Goal: Entertainment & Leisure: Consume media (video, audio)

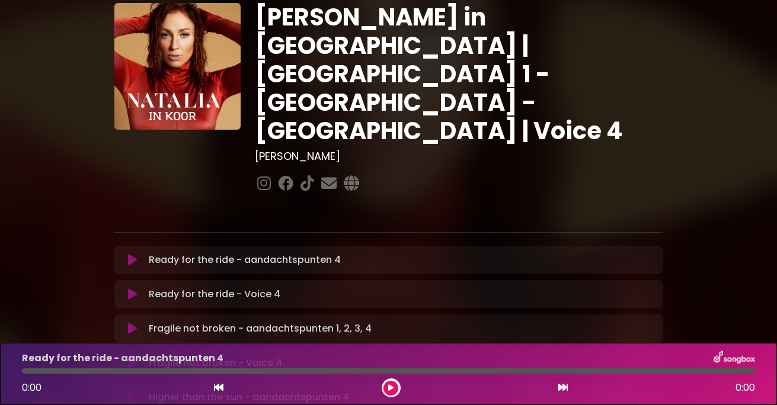
scroll to position [59, 0]
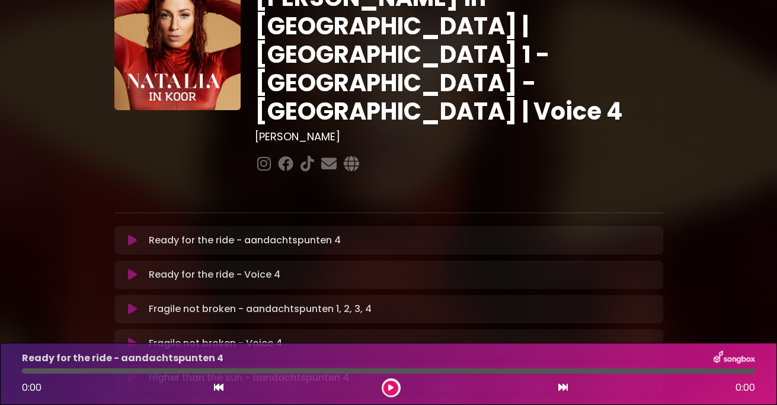
click at [388, 386] on button at bounding box center [390, 388] width 15 height 15
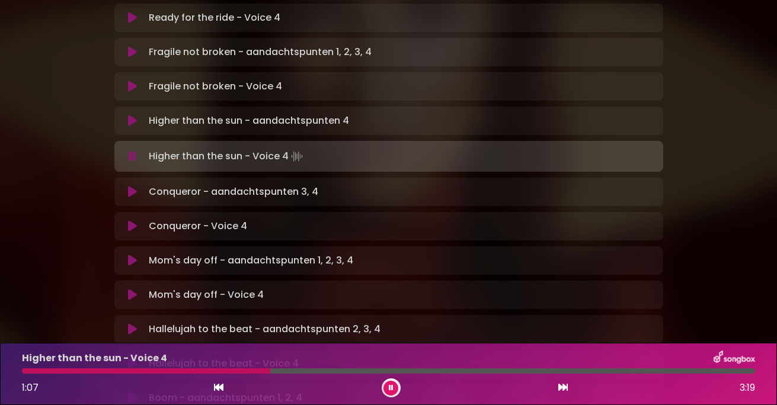
scroll to position [296, 0]
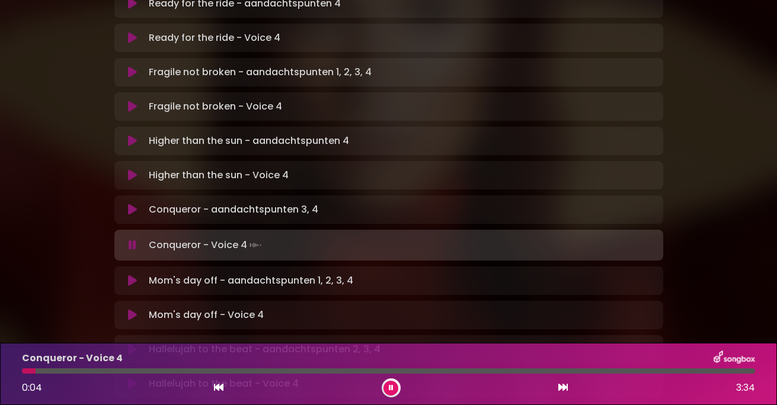
click at [391, 383] on button at bounding box center [390, 388] width 15 height 15
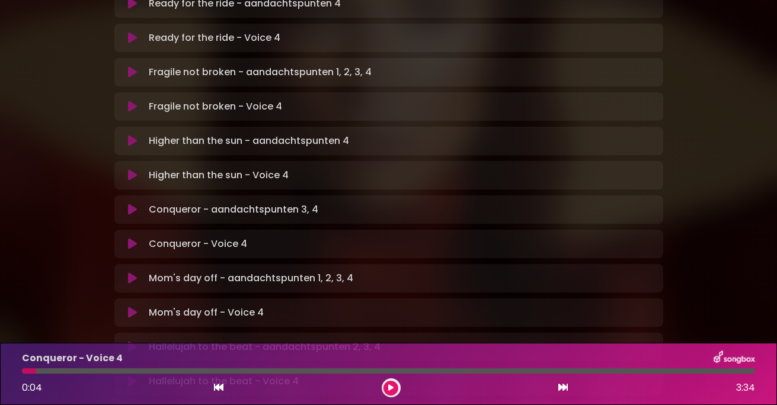
click at [389, 386] on icon at bounding box center [390, 388] width 5 height 7
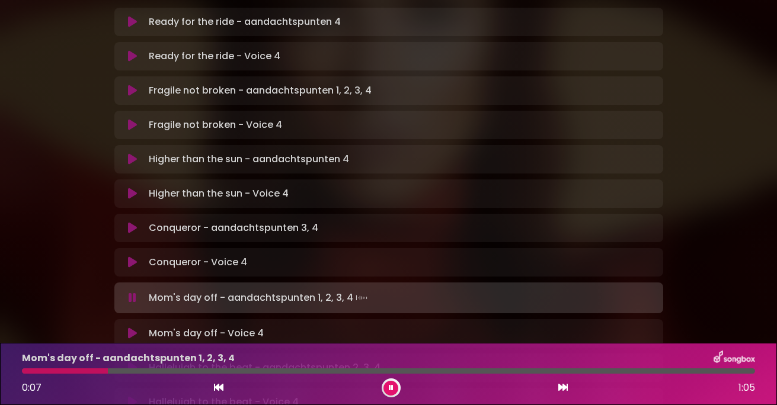
scroll to position [299, 0]
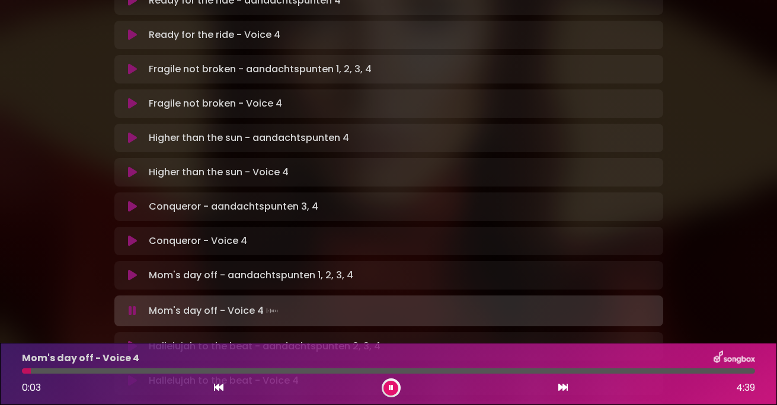
click at [393, 383] on button at bounding box center [390, 388] width 15 height 15
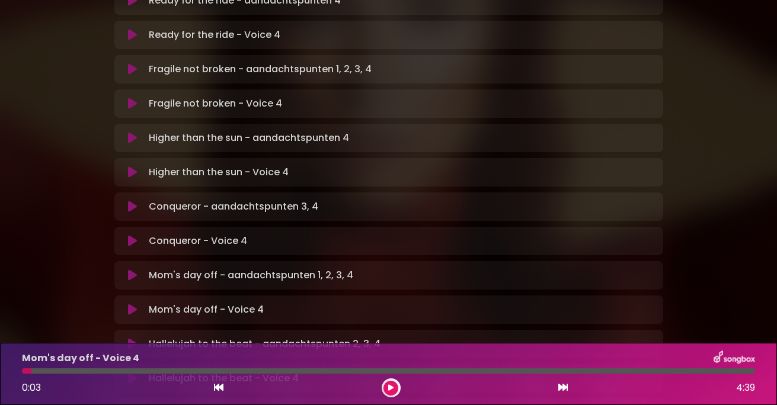
click at [393, 385] on icon at bounding box center [390, 388] width 5 height 7
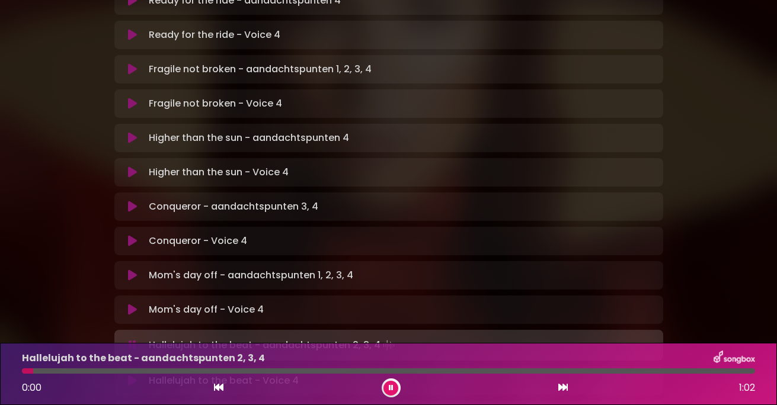
click at [386, 383] on button at bounding box center [390, 388] width 15 height 15
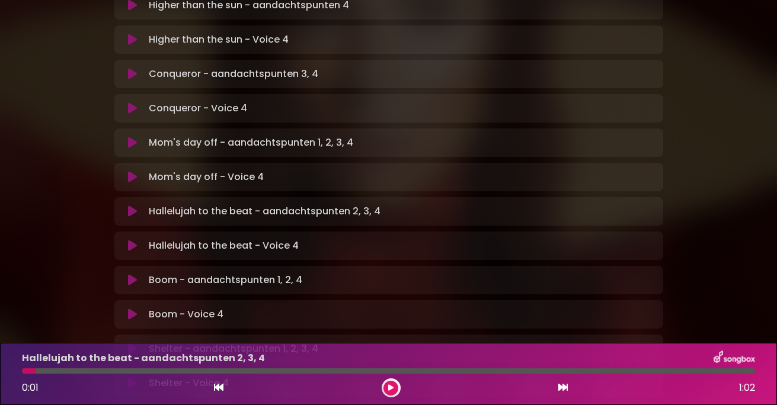
scroll to position [418, 0]
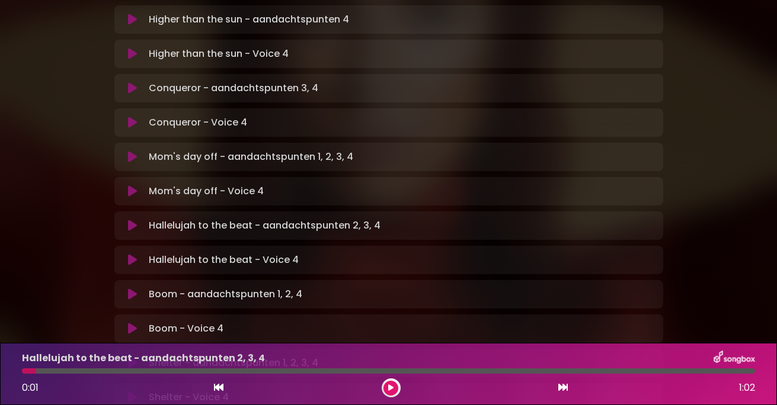
click at [391, 386] on icon at bounding box center [390, 388] width 5 height 7
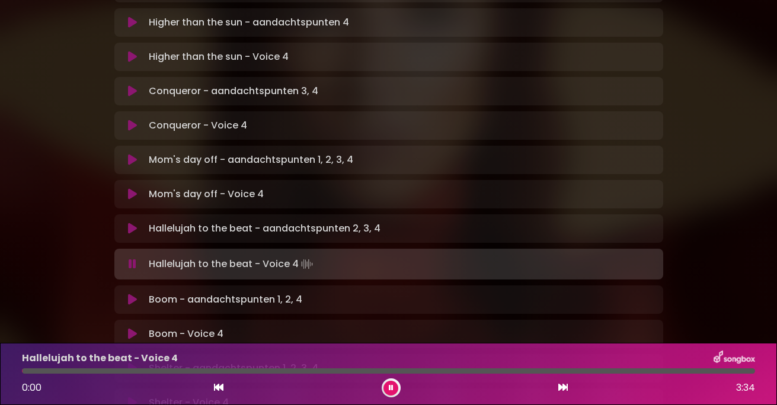
scroll to position [359, 0]
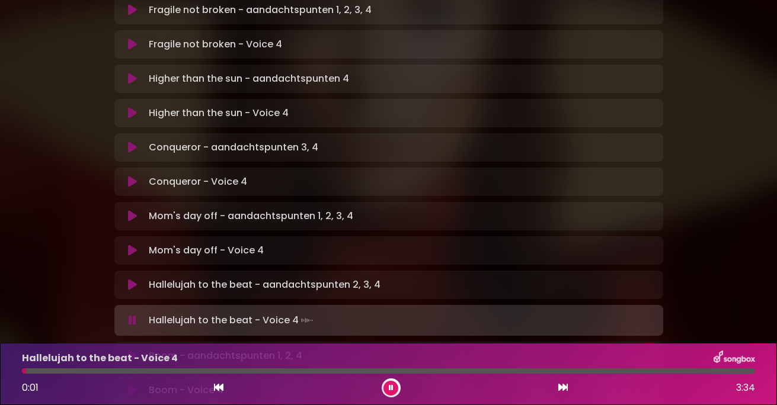
click at [368, 278] on p "Hallelujah to the beat - aandachtspunten 2, 3, 4 Loading Track..." at bounding box center [265, 285] width 232 height 14
click at [130, 279] on icon at bounding box center [132, 285] width 9 height 12
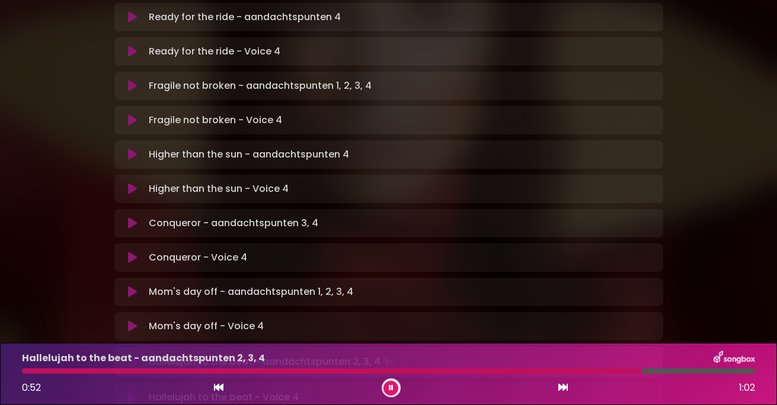
scroll to position [181, 0]
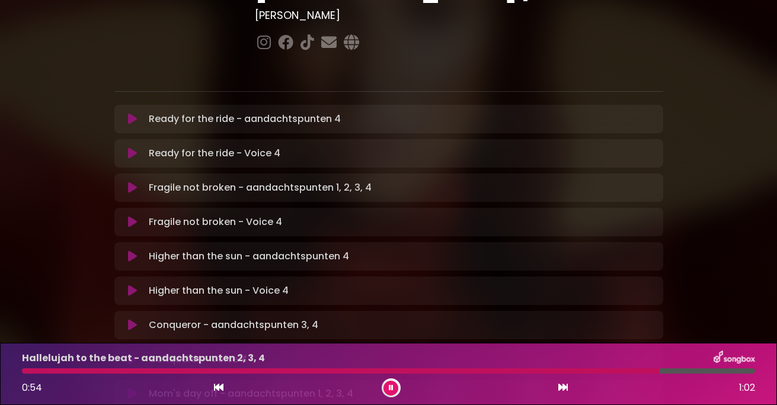
click at [484, 369] on div at bounding box center [341, 371] width 638 height 5
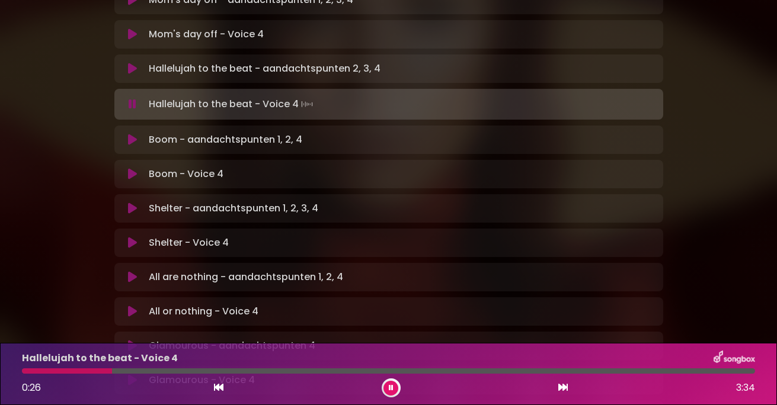
scroll to position [596, 0]
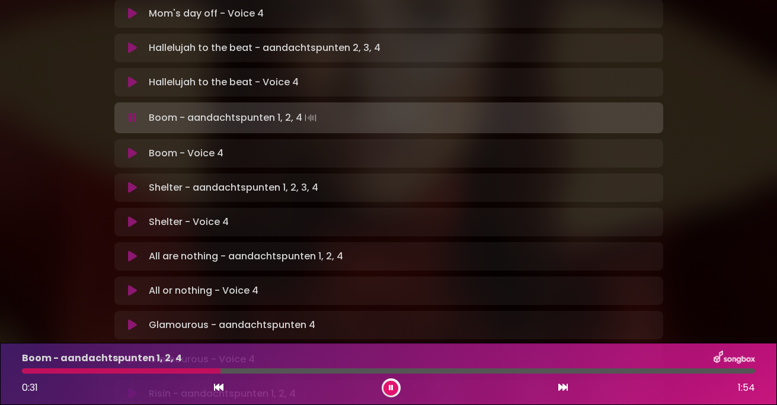
click at [387, 384] on button at bounding box center [390, 388] width 15 height 15
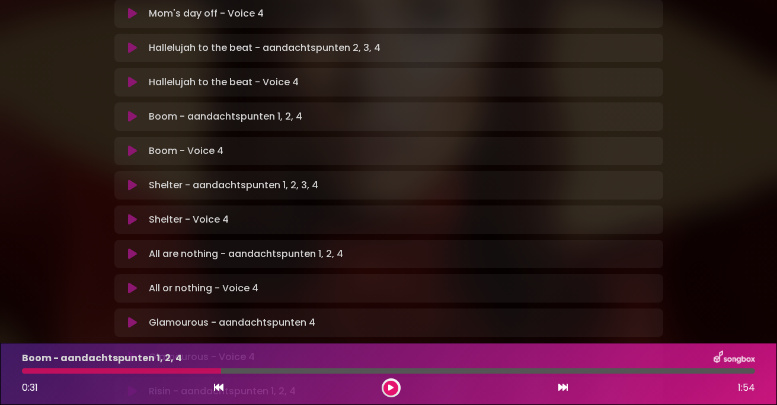
click at [387, 384] on button at bounding box center [390, 388] width 15 height 15
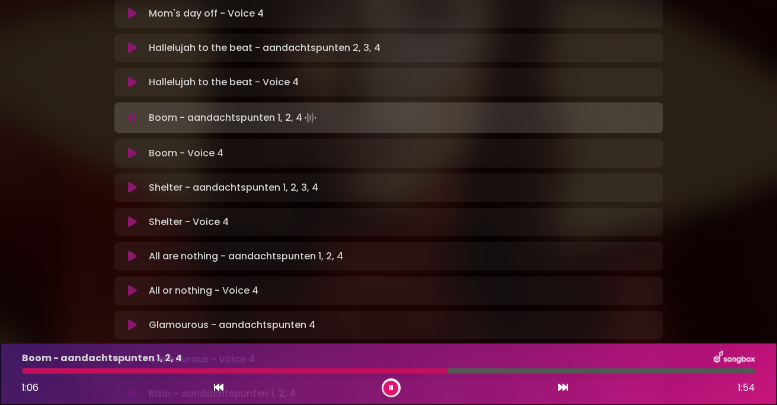
click at [357, 369] on div at bounding box center [235, 371] width 426 height 5
click at [392, 391] on icon at bounding box center [391, 388] width 5 height 7
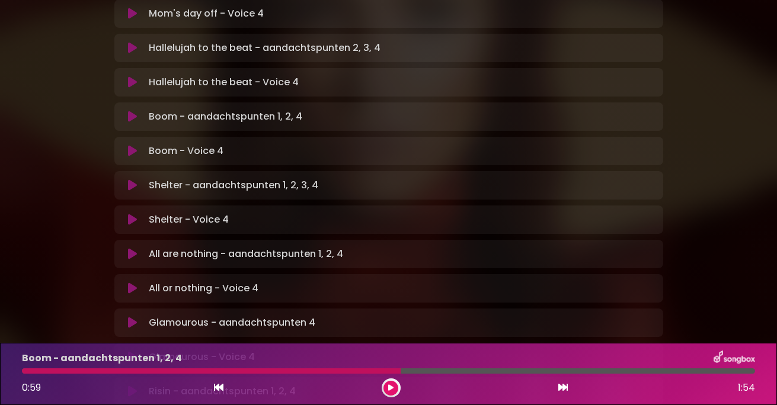
click at [388, 386] on button at bounding box center [390, 388] width 15 height 15
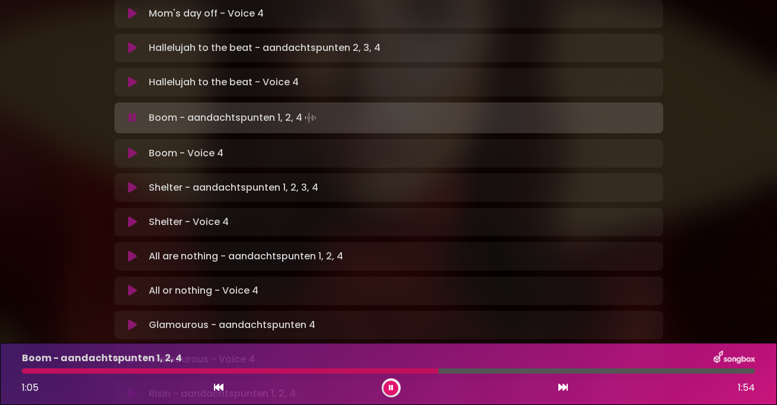
click at [391, 386] on icon at bounding box center [391, 388] width 5 height 7
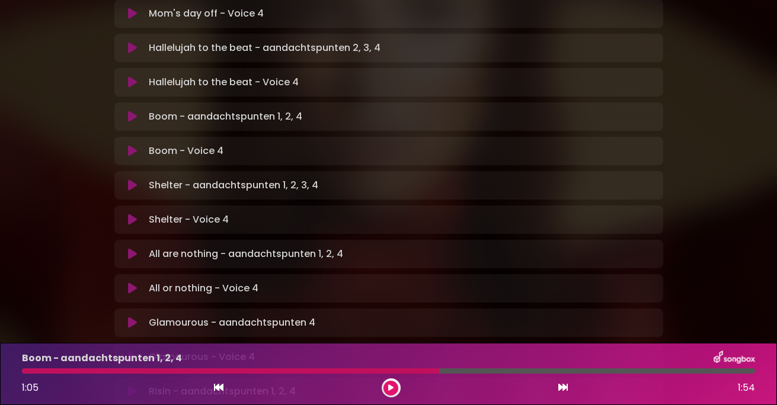
click at [391, 386] on icon at bounding box center [390, 388] width 5 height 7
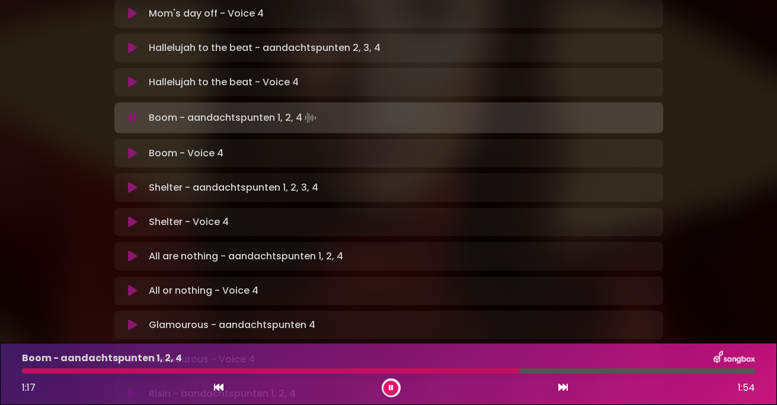
click at [391, 386] on icon at bounding box center [391, 388] width 5 height 7
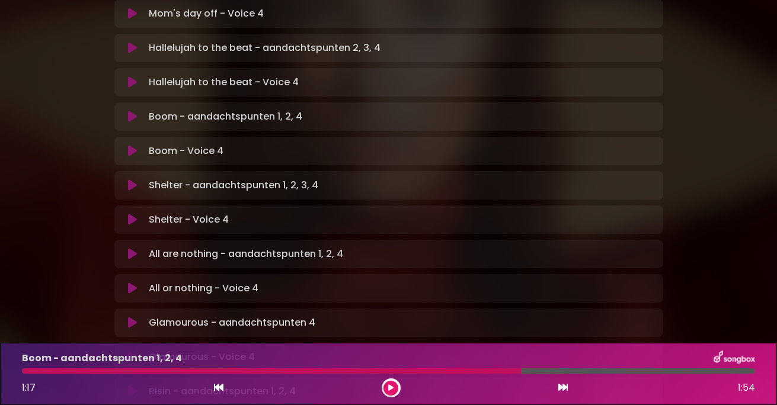
click at [434, 370] on div at bounding box center [271, 371] width 499 height 5
click at [392, 382] on button at bounding box center [390, 388] width 15 height 15
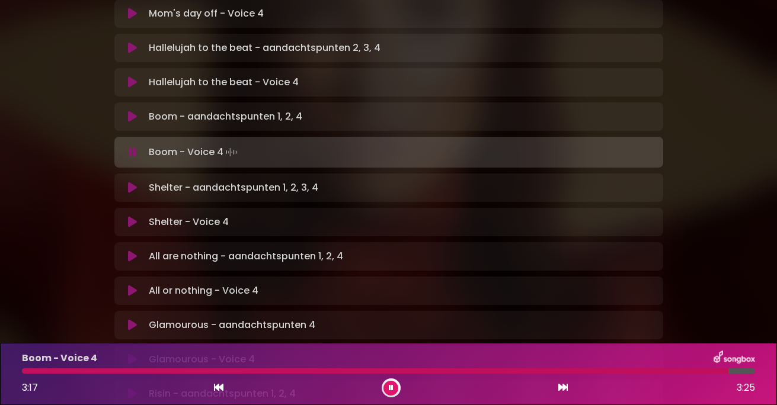
click at [389, 382] on button at bounding box center [390, 388] width 15 height 15
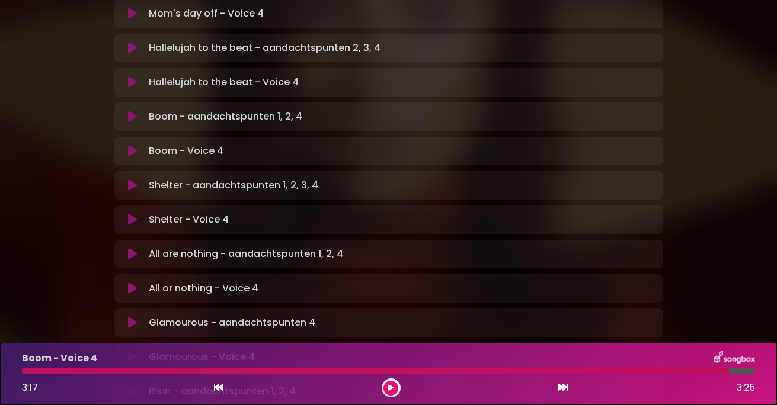
click at [389, 382] on button at bounding box center [390, 388] width 15 height 15
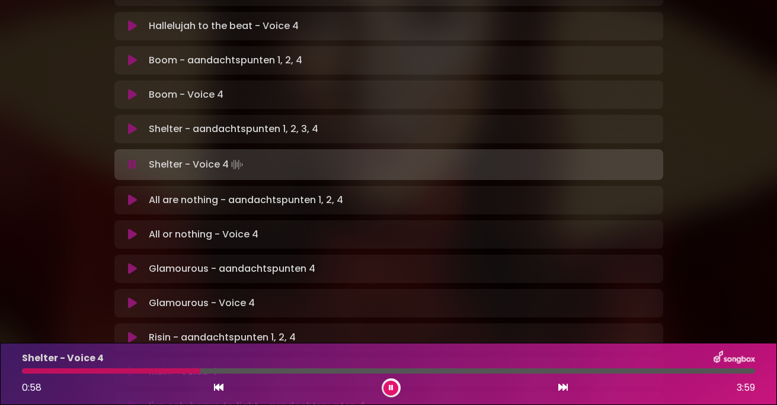
scroll to position [655, 0]
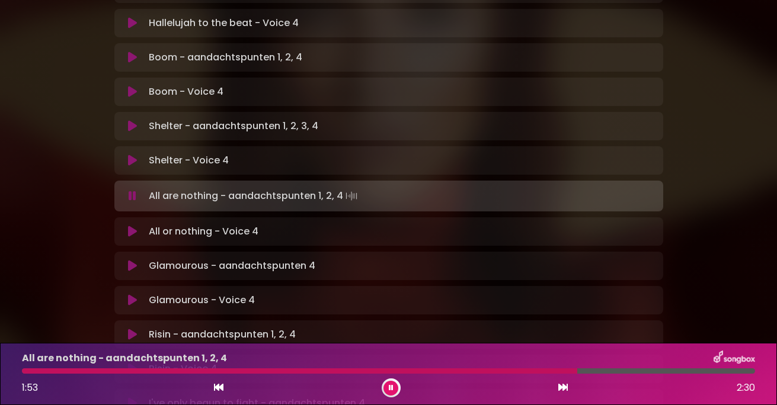
click at [392, 388] on icon at bounding box center [391, 388] width 5 height 7
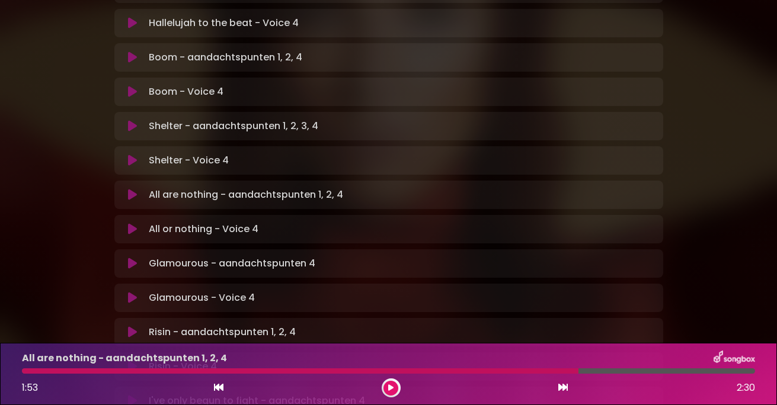
click at [392, 388] on icon at bounding box center [390, 388] width 5 height 7
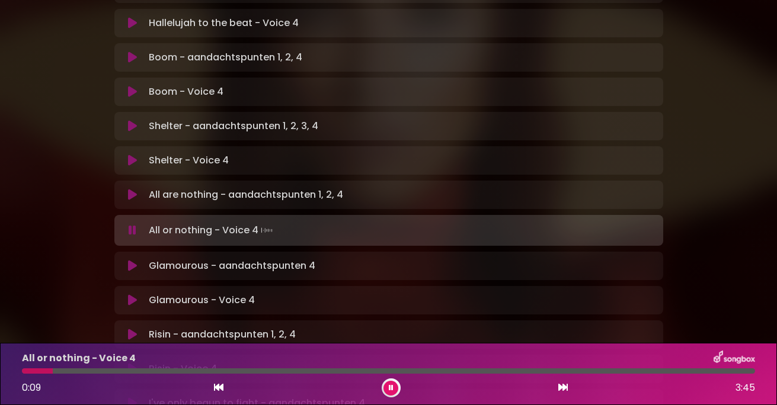
click at [390, 386] on icon at bounding box center [391, 388] width 5 height 7
